Goal: Task Accomplishment & Management: Complete application form

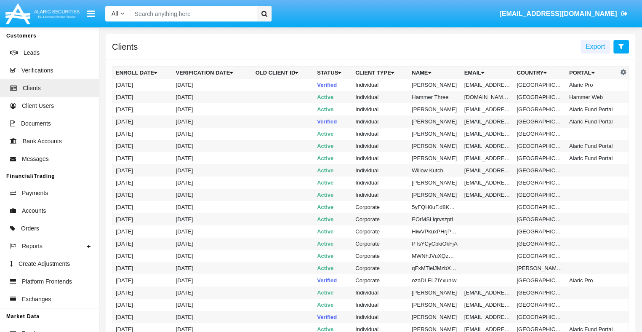
click at [621, 47] on icon at bounding box center [621, 46] width 5 height 7
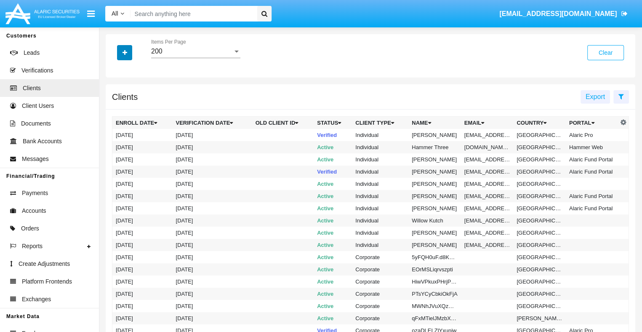
click at [125, 53] on icon "button" at bounding box center [125, 53] width 5 height 6
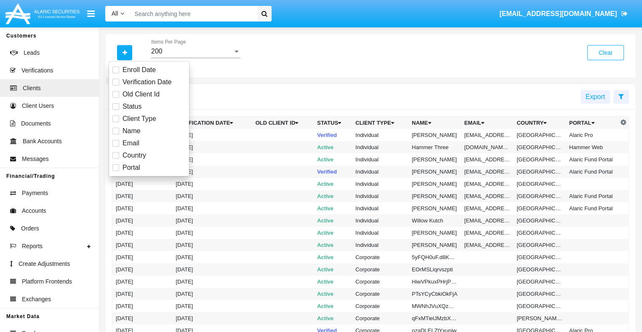
click at [130, 143] on span "Email" at bounding box center [131, 143] width 17 height 10
click at [116, 147] on input "Email" at bounding box center [115, 147] width 0 height 0
checkbox input "true"
click at [125, 53] on icon "button" at bounding box center [125, 53] width 5 height 6
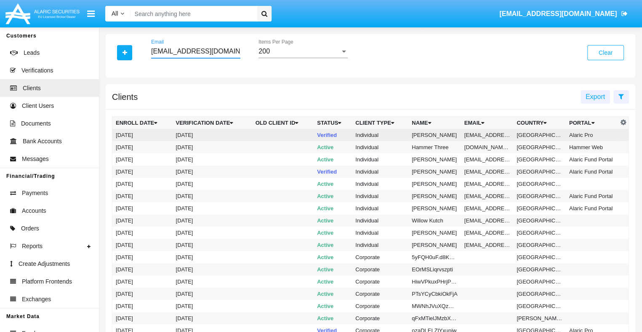
type input "95-oxc@o7i.2.jp"
click at [486, 135] on td "95-oxc@o7i.2.jp" at bounding box center [487, 135] width 53 height 12
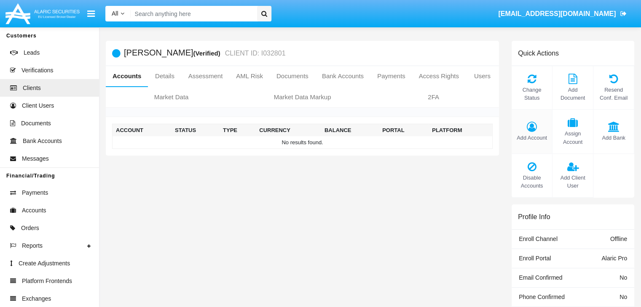
click at [531, 138] on span "Add Account" at bounding box center [531, 138] width 32 height 8
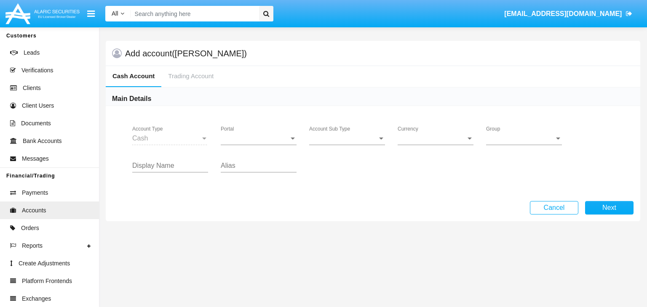
click at [259, 138] on span "Portal" at bounding box center [255, 139] width 68 height 8
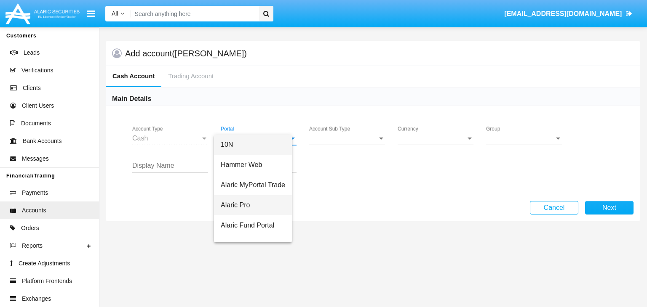
click at [259, 205] on span "Alaric Pro" at bounding box center [253, 205] width 64 height 20
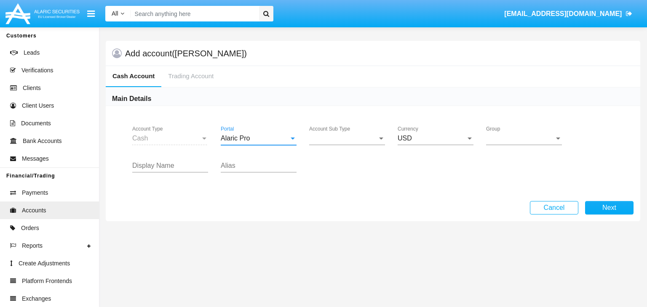
click at [347, 138] on span "Account Sub Type" at bounding box center [343, 139] width 68 height 8
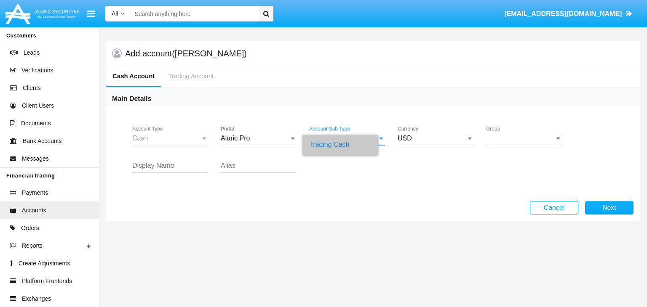
click at [524, 138] on span "Group" at bounding box center [520, 139] width 68 height 8
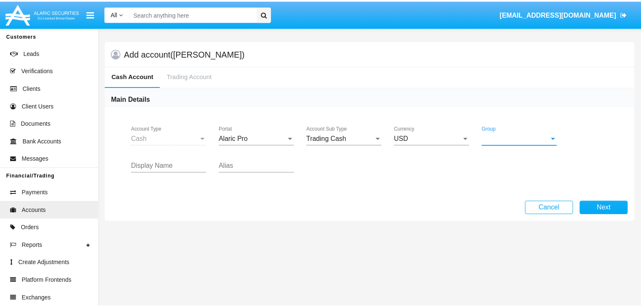
scroll to position [377, 0]
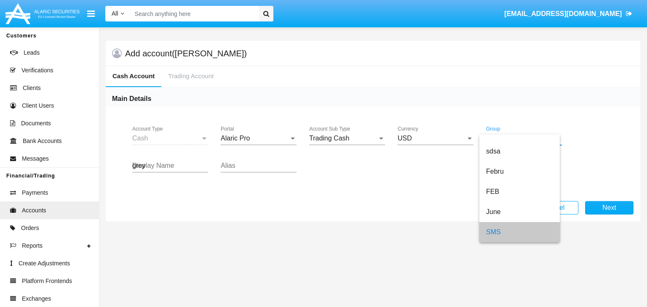
type input "grey"
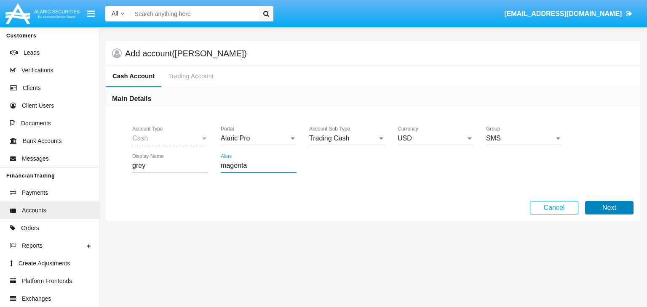
type input "magenta"
click at [609, 208] on button "Next" at bounding box center [609, 207] width 48 height 13
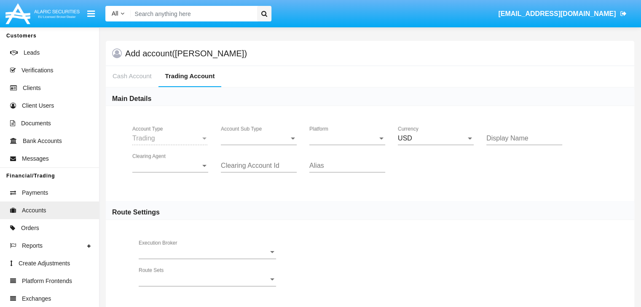
click at [259, 138] on span "Account Sub Type" at bounding box center [255, 139] width 68 height 8
click at [259, 144] on span "Trading" at bounding box center [259, 145] width 76 height 20
click at [347, 138] on span "Platform" at bounding box center [343, 139] width 68 height 8
click at [347, 144] on span "Hammer Lite" at bounding box center [340, 145] width 62 height 20
click at [170, 166] on span "Clearing Agent" at bounding box center [166, 166] width 68 height 8
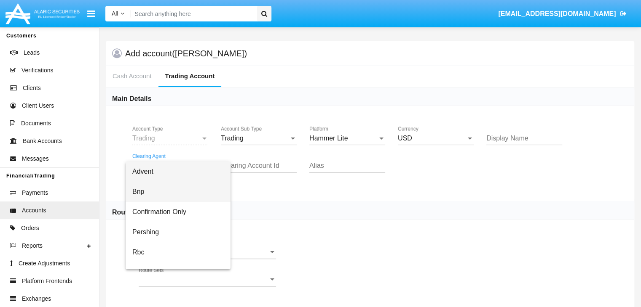
click at [177, 192] on span "Bnp" at bounding box center [177, 192] width 91 height 20
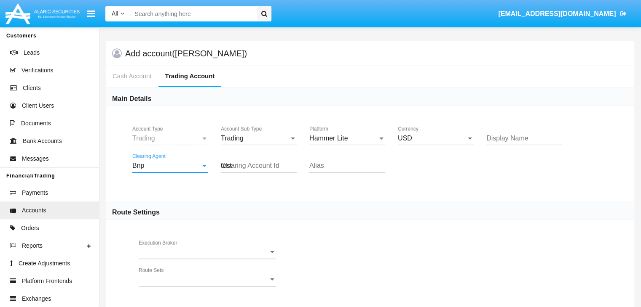
type input "test"
type input "orange"
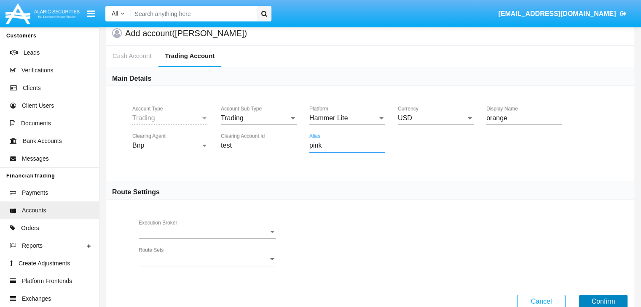
type input "pink"
click at [603, 301] on button "Confirm" at bounding box center [603, 301] width 48 height 13
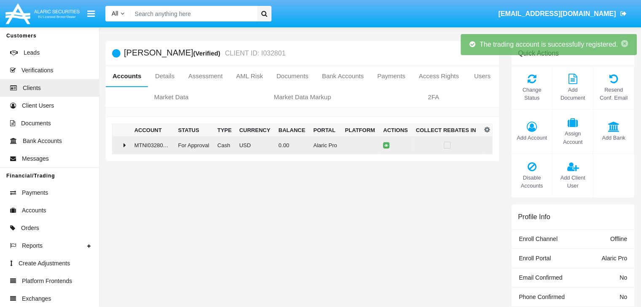
click at [299, 145] on td "0.00" at bounding box center [292, 145] width 35 height 18
click at [386, 145] on icon at bounding box center [388, 146] width 4 height 4
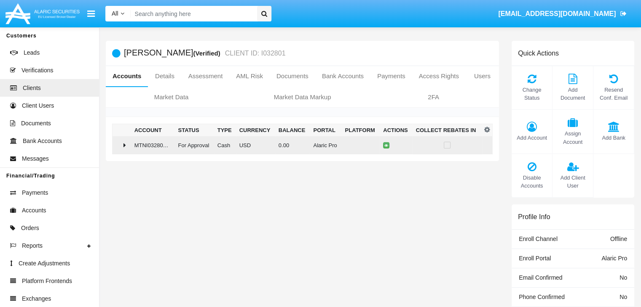
click at [299, 145] on td "0.00" at bounding box center [292, 145] width 35 height 18
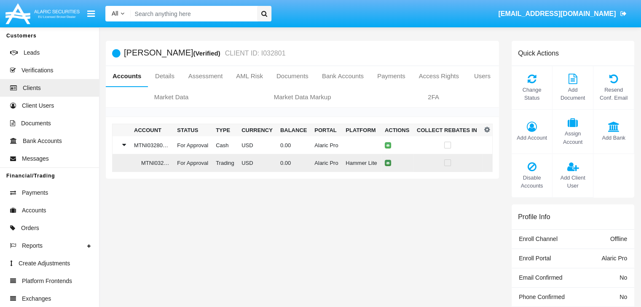
click at [386, 163] on icon at bounding box center [388, 163] width 4 height 4
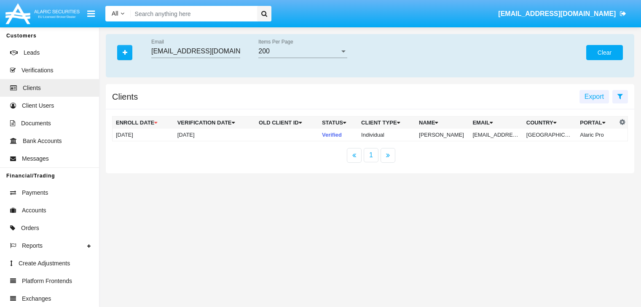
click at [604, 53] on button "Clear" at bounding box center [604, 52] width 37 height 15
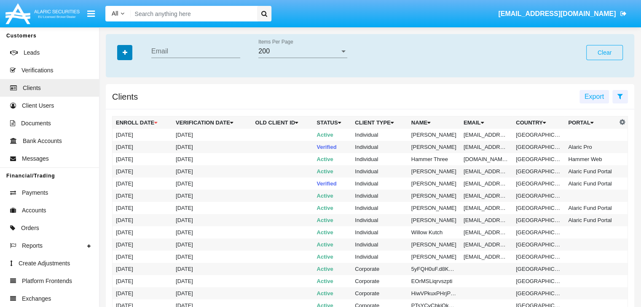
click at [125, 53] on icon "button" at bounding box center [125, 53] width 5 height 6
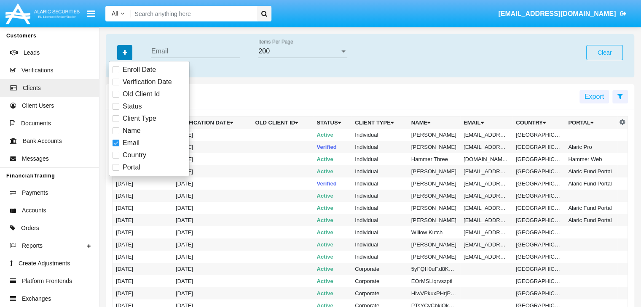
click at [125, 53] on icon "button" at bounding box center [125, 53] width 5 height 6
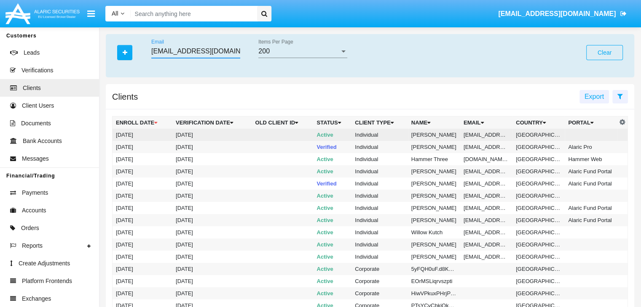
type input "de97qj8@bi6bh40.int"
click at [485, 135] on td "de97qj8@bi6bh40.int" at bounding box center [486, 135] width 52 height 12
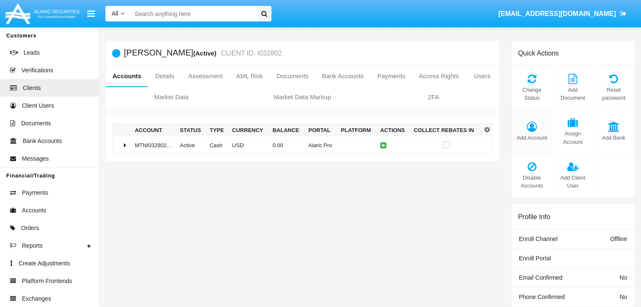
click at [531, 138] on span "Add Account" at bounding box center [531, 138] width 32 height 8
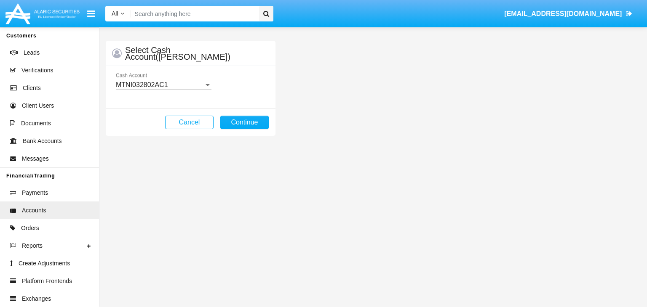
click at [163, 85] on mat-select-trigger "MTNI032802AC1" at bounding box center [142, 84] width 52 height 7
click at [244, 122] on button "Continue" at bounding box center [244, 122] width 48 height 13
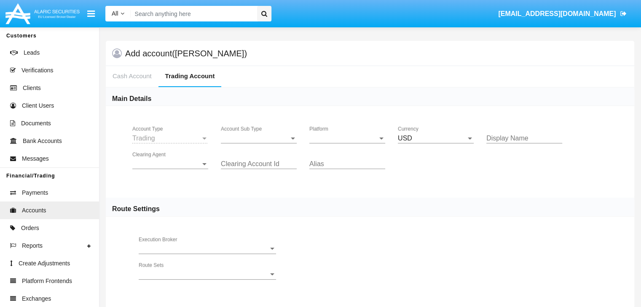
click at [259, 138] on span "Account Sub Type" at bounding box center [255, 139] width 68 height 8
click at [347, 138] on span "Platform" at bounding box center [343, 139] width 68 height 8
click at [347, 144] on span "Hammer Lite" at bounding box center [340, 145] width 62 height 20
click at [170, 164] on span "Clearing Agent" at bounding box center [166, 164] width 68 height 8
type input "test"
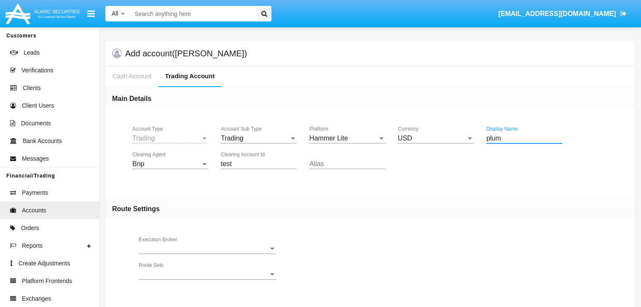
type input "plum"
type input "lavender"
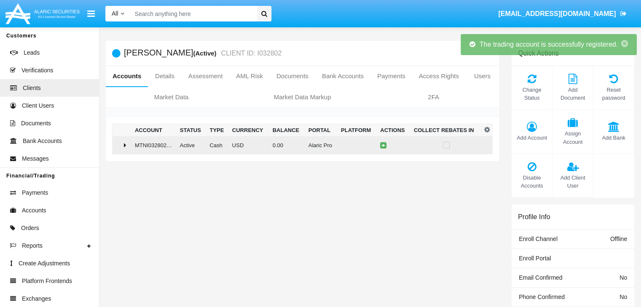
click at [299, 145] on td "0.00" at bounding box center [287, 145] width 36 height 18
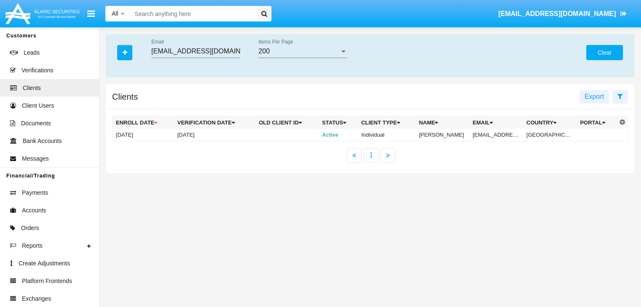
click at [604, 53] on button "Clear" at bounding box center [604, 52] width 37 height 15
